Goal: Find specific page/section: Find specific page/section

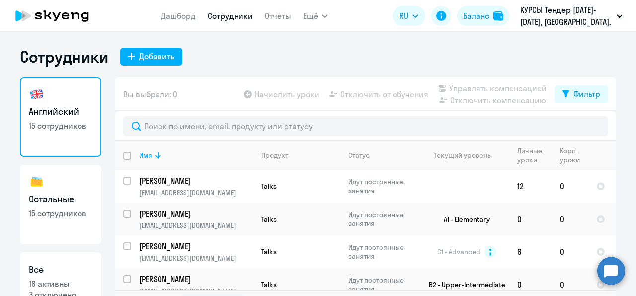
select select "30"
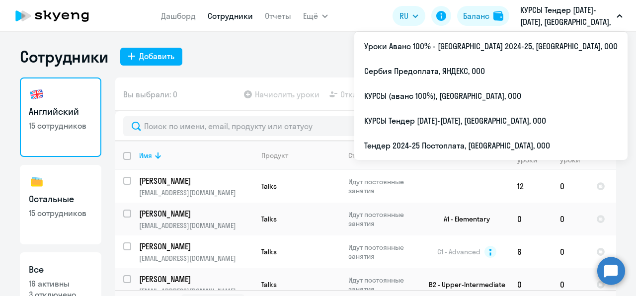
click at [562, 24] on p "КУРСЫ Тендер [DATE]-[DATE], [GEOGRAPHIC_DATA], ООО" at bounding box center [567, 16] width 92 height 24
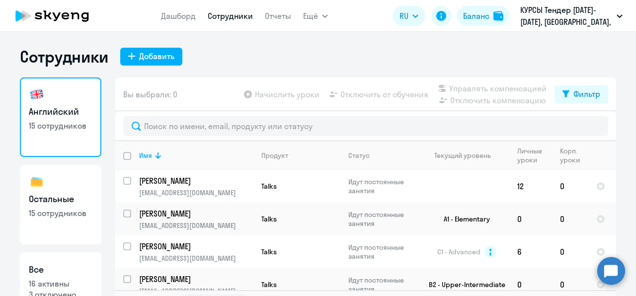
click at [562, 24] on p "КУРСЫ Тендер [DATE]-[DATE], [GEOGRAPHIC_DATA], ООО" at bounding box center [567, 16] width 92 height 24
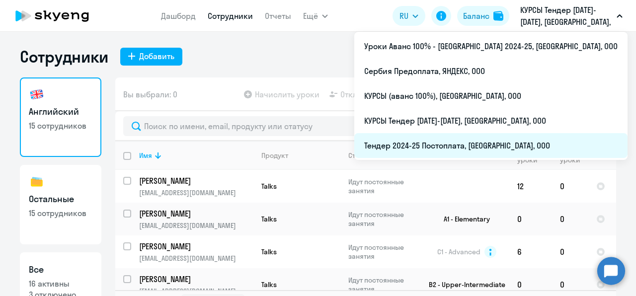
click at [503, 149] on li "Тендер 2024-25 Постоплата, [GEOGRAPHIC_DATA], ООО" at bounding box center [491, 145] width 273 height 25
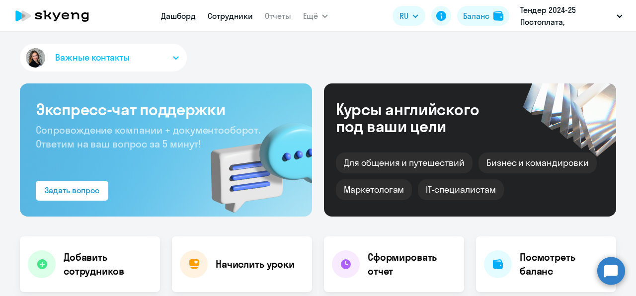
click at [241, 17] on link "Сотрудники" at bounding box center [230, 16] width 45 height 10
select select "30"
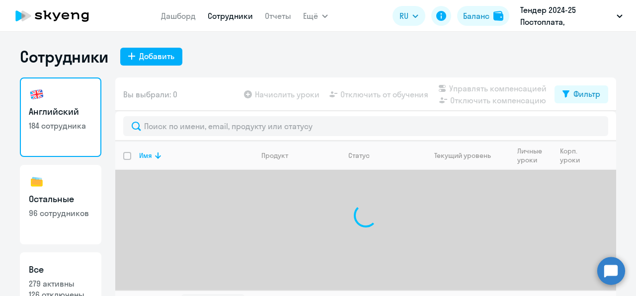
click at [49, 282] on p "279 активны" at bounding box center [61, 283] width 64 height 11
select select "30"
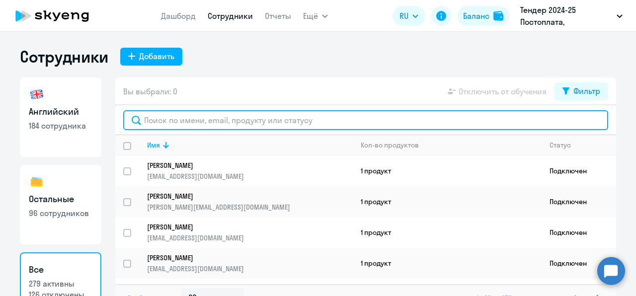
click at [174, 120] on input "text" at bounding box center [365, 120] width 485 height 20
paste input "v-ollga"
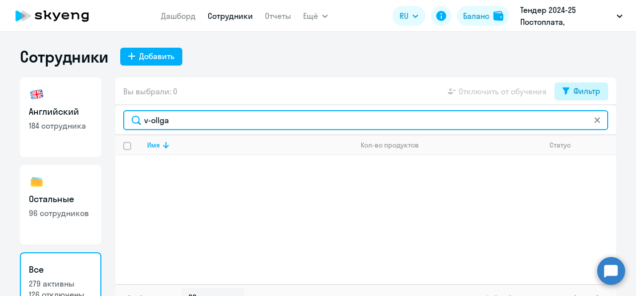
type input "v-ollga"
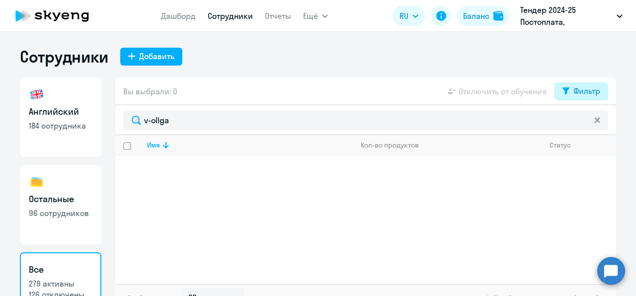
click at [562, 85] on button "Фильтр" at bounding box center [582, 92] width 54 height 18
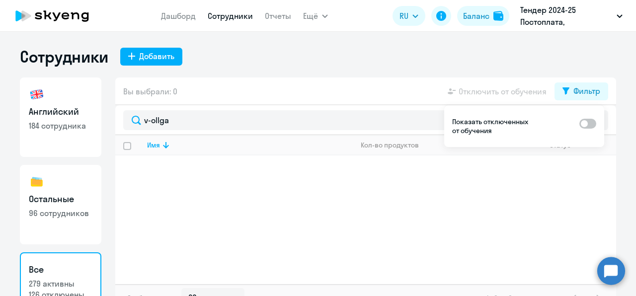
click at [585, 119] on span at bounding box center [588, 124] width 17 height 10
click at [580, 123] on input "checkbox" at bounding box center [579, 123] width 0 height 0
checkbox input "true"
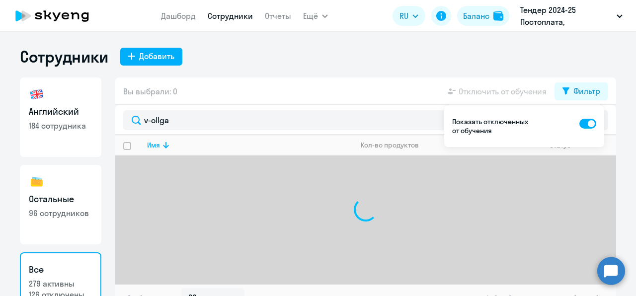
scroll to position [16, 0]
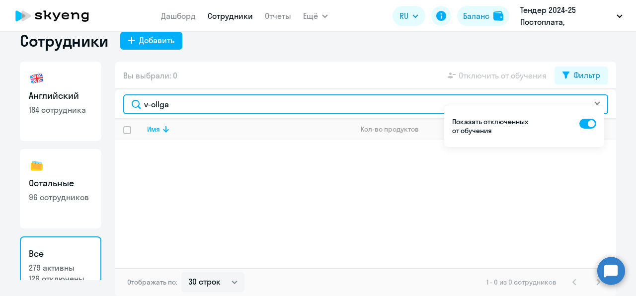
click at [313, 109] on input "v-ollga" at bounding box center [365, 104] width 485 height 20
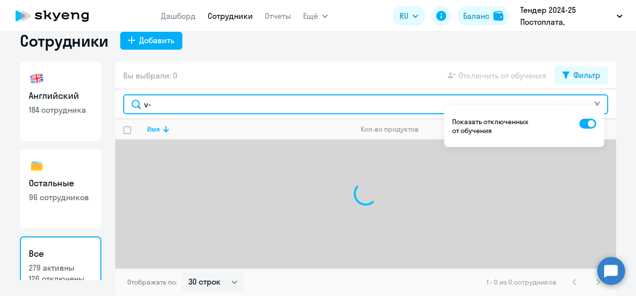
type input "v"
type input "м"
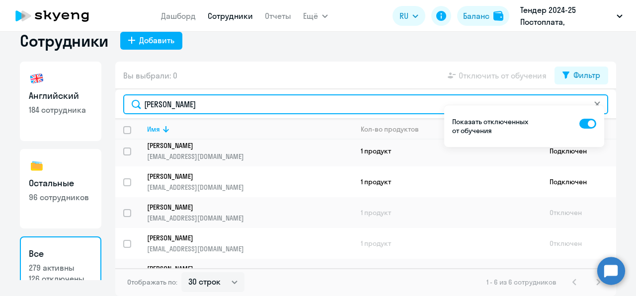
scroll to position [52, 0]
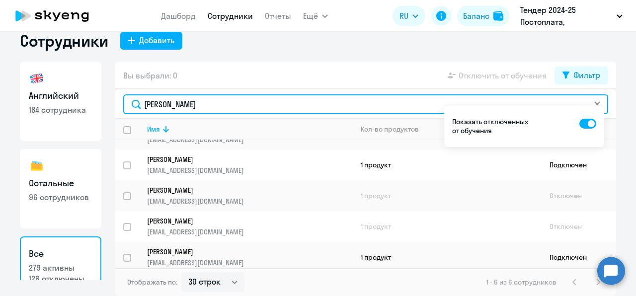
type input "[PERSON_NAME]"
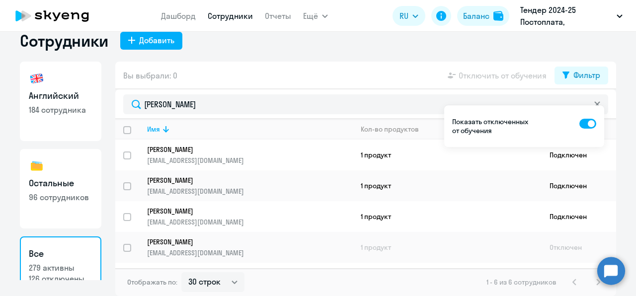
click at [36, 190] on link "Остальные 96 сотрудников" at bounding box center [61, 189] width 82 height 80
select select "30"
